Goal: Task Accomplishment & Management: Use online tool/utility

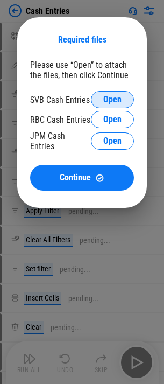
click at [105, 100] on span "Open" at bounding box center [112, 99] width 18 height 9
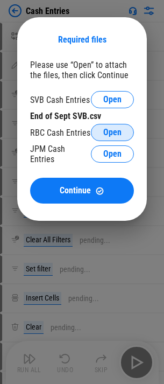
click at [112, 130] on span "Open" at bounding box center [112, 132] width 18 height 9
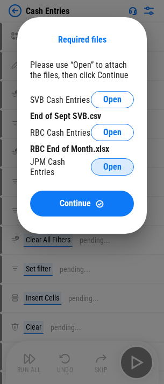
click at [106, 160] on button "Open" at bounding box center [112, 166] width 43 height 17
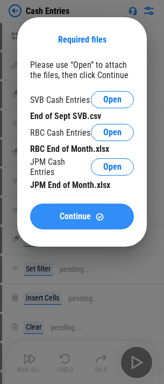
click at [61, 218] on span "Continue" at bounding box center [75, 216] width 31 height 9
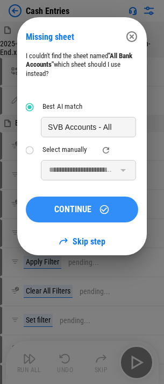
click at [96, 214] on div "CONTINUE" at bounding box center [82, 209] width 87 height 11
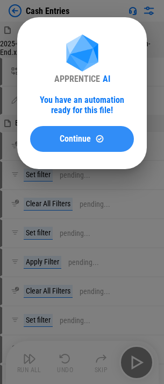
click at [93, 150] on button "Continue" at bounding box center [82, 139] width 104 height 26
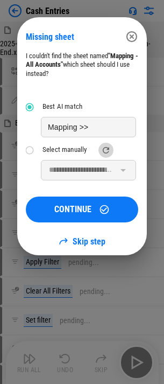
click at [107, 149] on icon "refresh" at bounding box center [106, 150] width 10 height 10
click at [108, 149] on icon "refresh" at bounding box center [106, 150] width 6 height 6
click at [106, 151] on icon "refresh" at bounding box center [106, 150] width 10 height 10
click at [133, 34] on icon "button" at bounding box center [132, 36] width 13 height 13
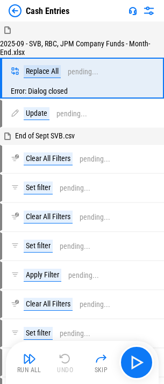
click at [12, 14] on img at bounding box center [15, 10] width 13 height 13
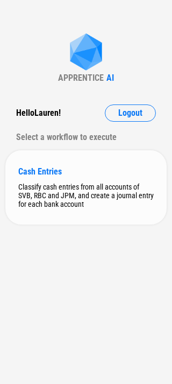
click at [71, 183] on div "Classify cash entries from all accounts of SVB, RBC and JPM, and create a journ…" at bounding box center [86, 196] width 136 height 26
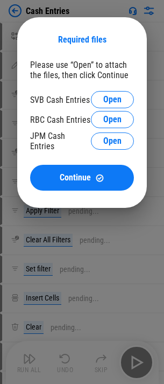
click at [118, 83] on div "Please use “Open” to attach the files, then click Continue SVB Cash Entries Ope…" at bounding box center [82, 125] width 104 height 131
click at [115, 98] on span "Open" at bounding box center [112, 99] width 18 height 9
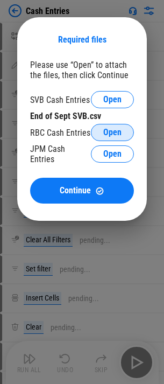
click at [110, 131] on span "Open" at bounding box center [112, 132] width 18 height 9
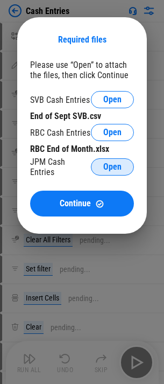
click at [122, 165] on button "Open" at bounding box center [112, 166] width 43 height 17
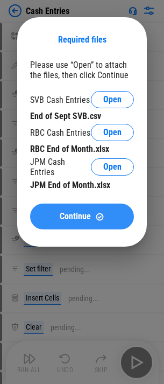
click at [95, 212] on img at bounding box center [99, 216] width 9 height 9
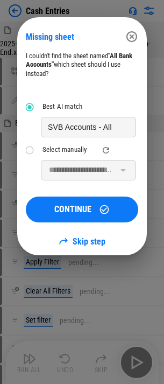
click at [134, 32] on icon "button" at bounding box center [132, 36] width 11 height 11
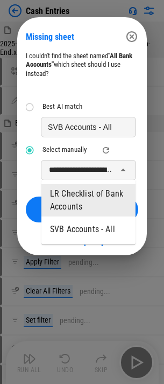
click at [82, 169] on input "**********" at bounding box center [80, 170] width 70 height 16
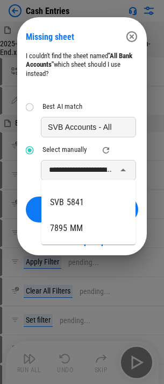
scroll to position [54, 0]
click at [108, 152] on icon "refresh" at bounding box center [106, 150] width 10 height 10
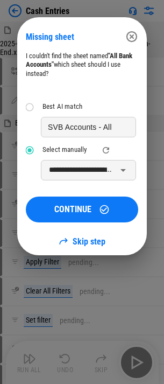
click at [106, 149] on icon "refresh" at bounding box center [106, 150] width 10 height 10
click at [103, 165] on input "**********" at bounding box center [80, 170] width 70 height 16
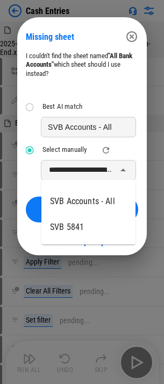
scroll to position [0, 0]
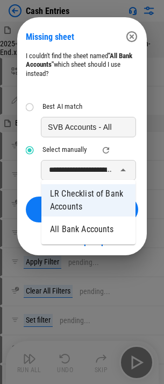
click at [90, 224] on li "All Bank Accounts" at bounding box center [88, 230] width 94 height 26
type input "**********"
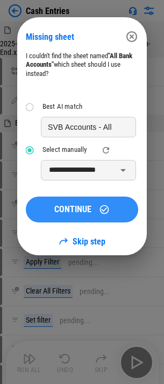
click at [102, 207] on icon at bounding box center [104, 209] width 11 height 11
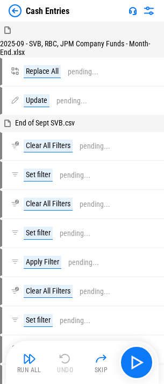
click at [14, 7] on img at bounding box center [15, 10] width 13 height 13
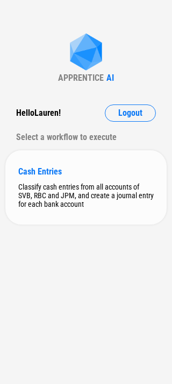
click at [96, 179] on div "Cash Entries Classify cash entries from all accounts of SVB, RBC and JPM, and c…" at bounding box center [86, 187] width 162 height 74
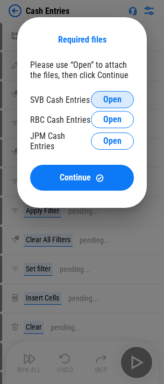
click at [115, 102] on span "Open" at bounding box center [112, 99] width 18 height 9
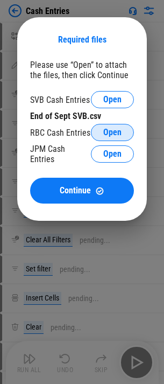
click at [105, 131] on span "Open" at bounding box center [112, 132] width 18 height 9
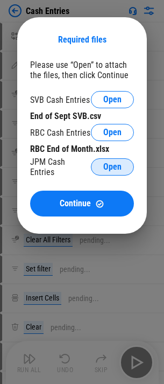
click at [117, 163] on span "Open" at bounding box center [112, 167] width 18 height 9
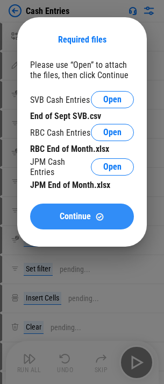
click at [94, 212] on div "Continue" at bounding box center [82, 216] width 78 height 9
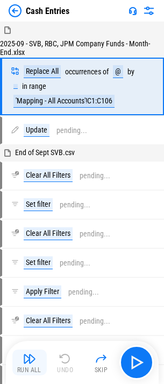
click at [37, 361] on button "Run All" at bounding box center [29, 363] width 34 height 26
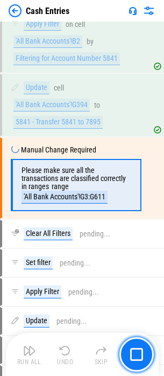
scroll to position [4230, 0]
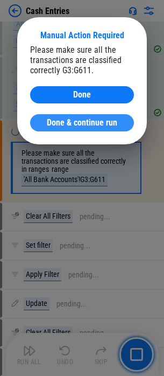
click at [50, 116] on button "Done & continue run" at bounding box center [82, 122] width 104 height 17
click at [66, 119] on span "Done & continue run" at bounding box center [82, 123] width 71 height 9
click at [41, 121] on button "Done & continue run" at bounding box center [82, 122] width 104 height 17
click at [61, 125] on span "Done & continue run" at bounding box center [82, 123] width 71 height 9
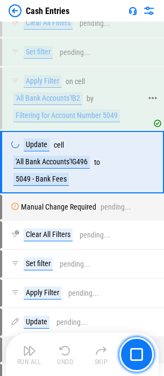
scroll to position [4590, 0]
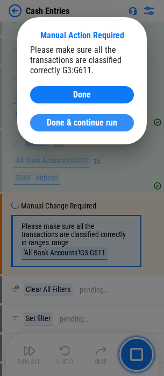
click at [92, 128] on button "Done & continue run" at bounding box center [82, 122] width 104 height 17
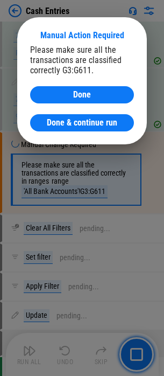
scroll to position [4930, 0]
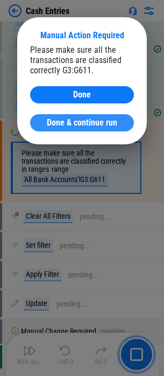
click at [86, 116] on button "Done & continue run" at bounding box center [82, 122] width 104 height 17
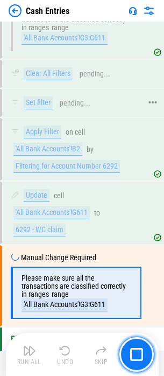
scroll to position [5126, 0]
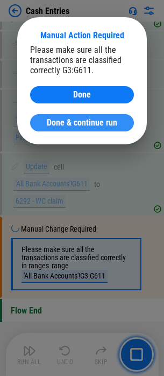
click at [59, 122] on span "Done & continue run" at bounding box center [82, 123] width 71 height 9
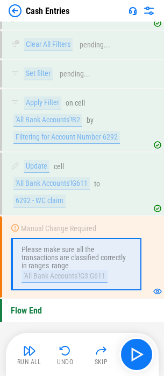
scroll to position [5127, 0]
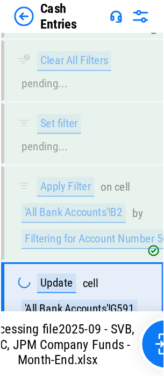
scroll to position [4825, 0]
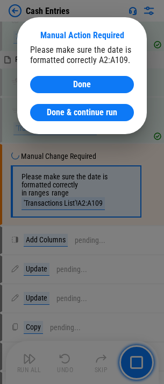
scroll to position [1374, 0]
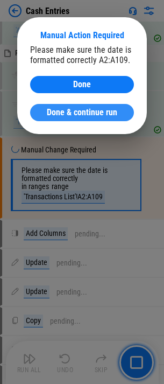
click at [88, 114] on span "Done & continue run" at bounding box center [82, 112] width 71 height 9
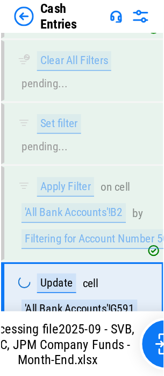
scroll to position [4825, 0]
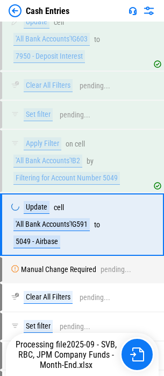
scroll to position [4824, 0]
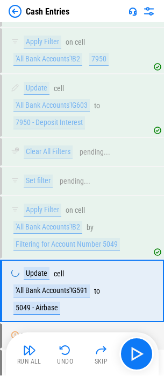
scroll to position [4591, 0]
